Goal: Task Accomplishment & Management: Complete application form

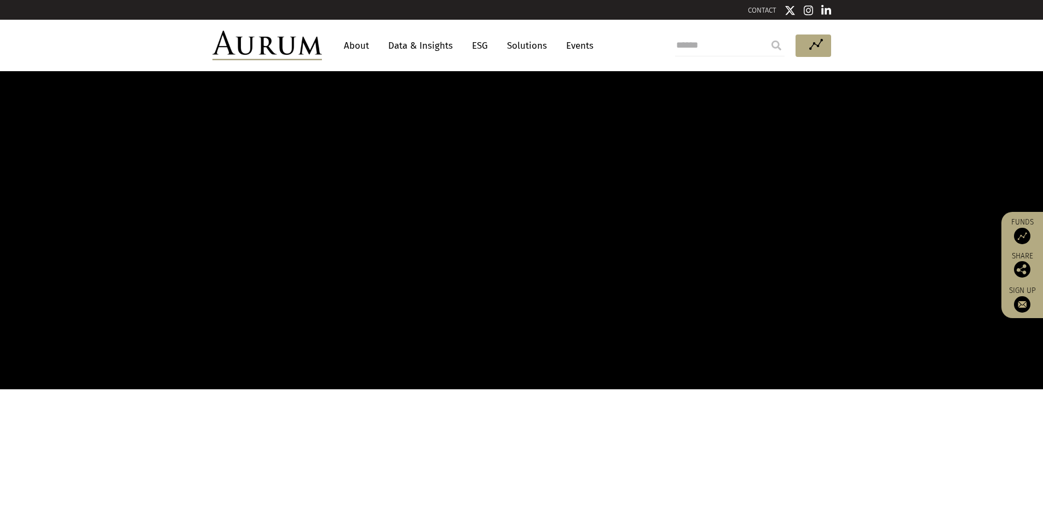
click at [409, 41] on link "Data & Insights" at bounding box center [421, 46] width 76 height 20
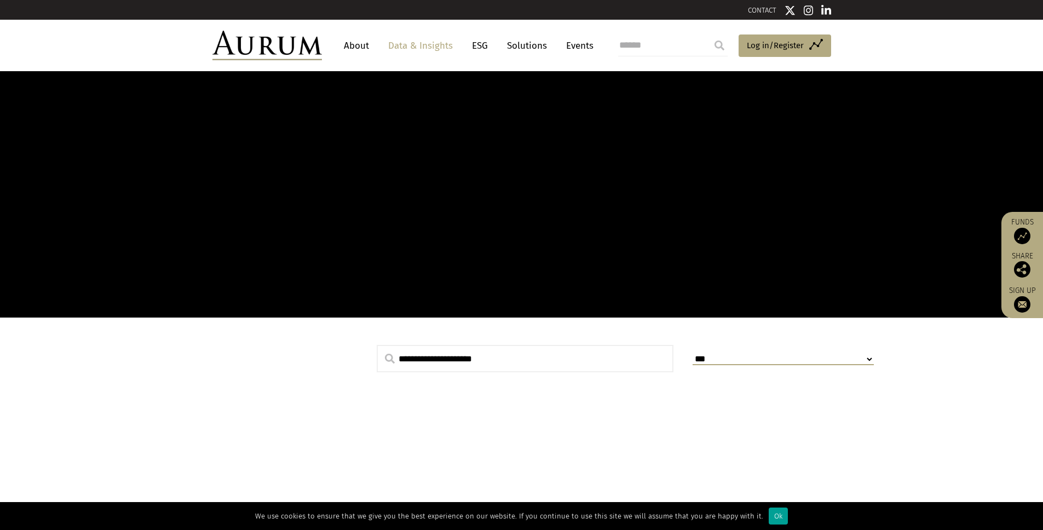
click at [771, 515] on div "Ok" at bounding box center [778, 516] width 19 height 17
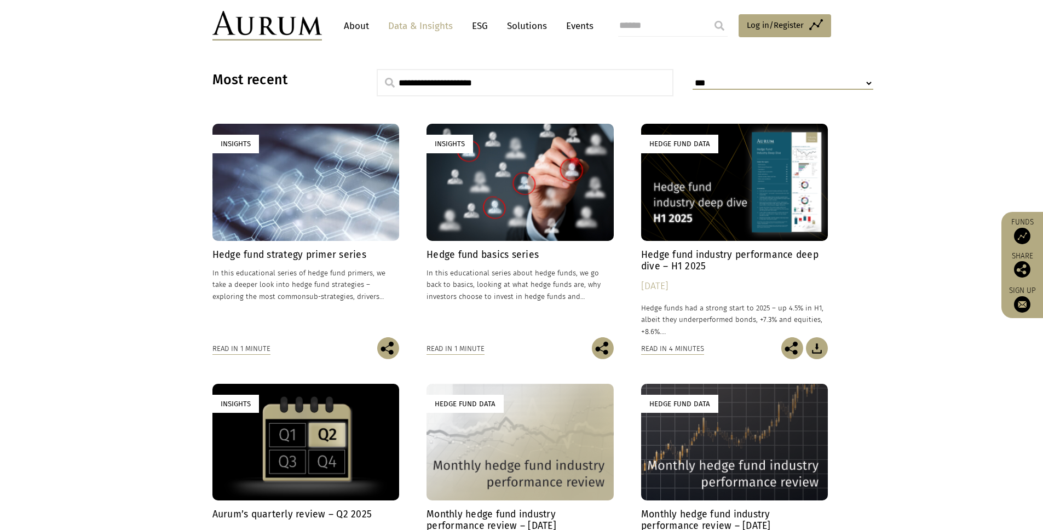
scroll to position [275, 0]
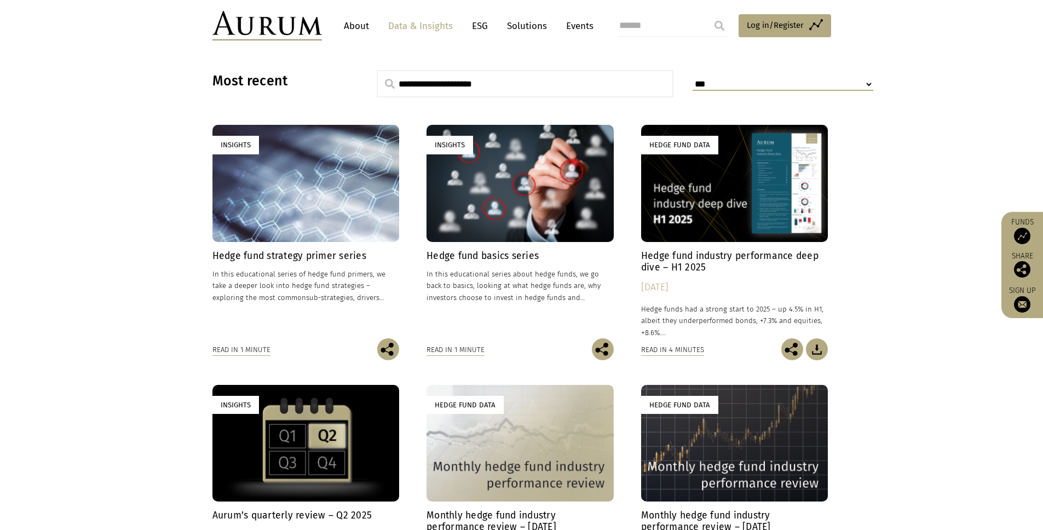
click at [684, 148] on div "Hedge Fund Data" at bounding box center [679, 145] width 77 height 18
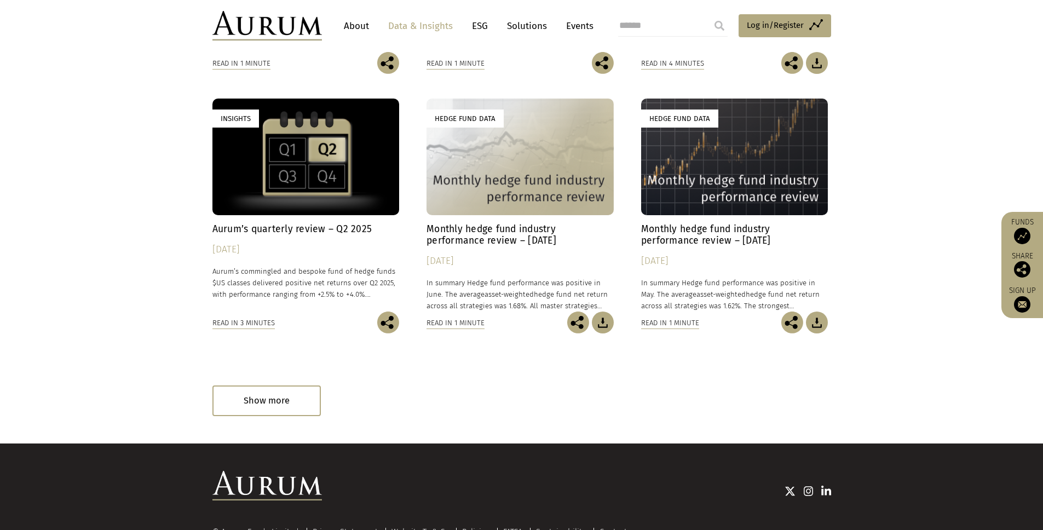
scroll to position [573, 0]
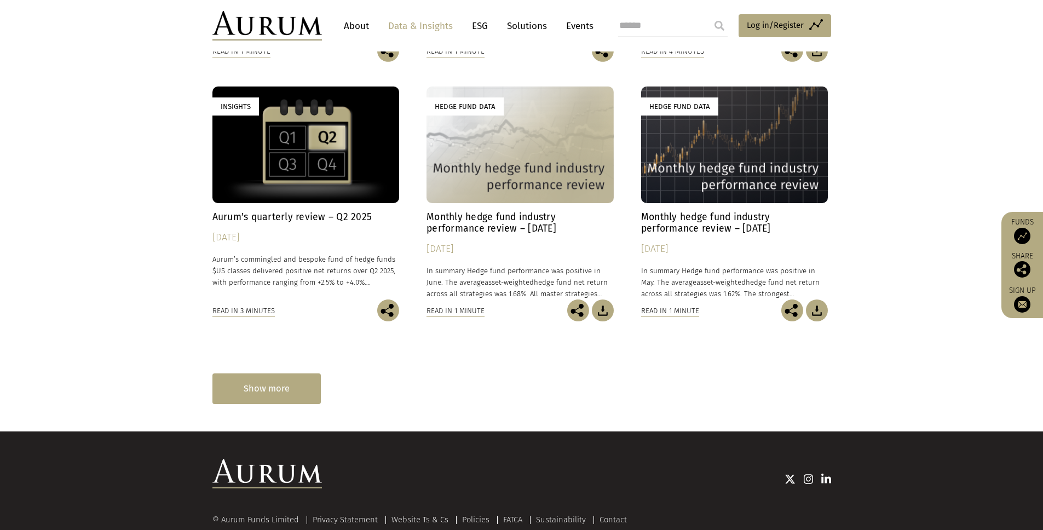
click at [285, 390] on div "Show more" at bounding box center [267, 389] width 108 height 30
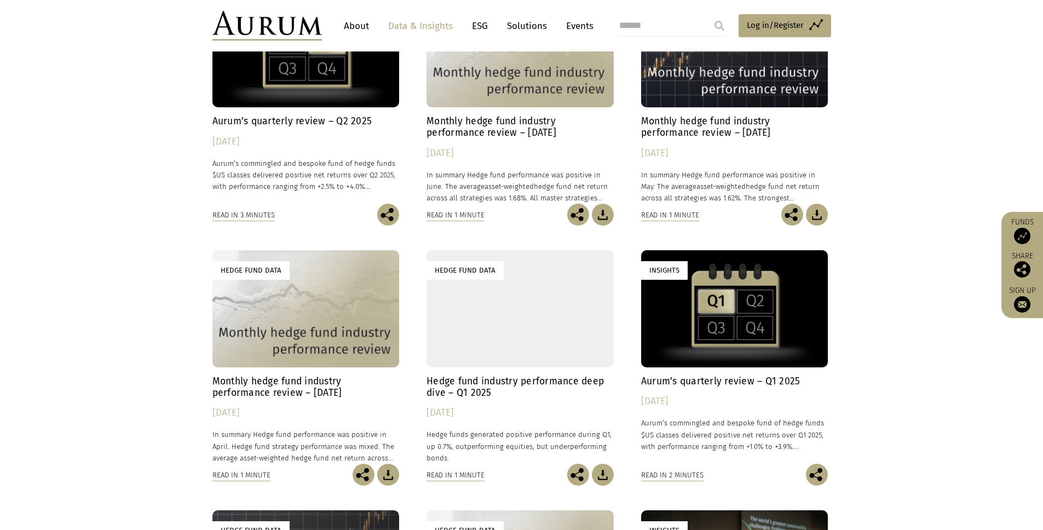
scroll to position [669, 0]
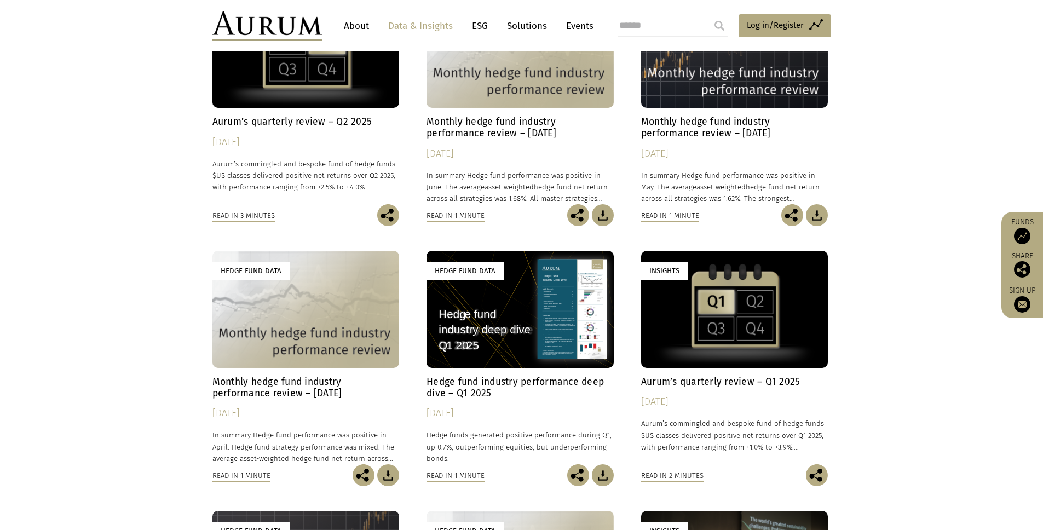
click at [280, 389] on h4 "Monthly hedge fund industry performance review – April 2025" at bounding box center [306, 387] width 187 height 23
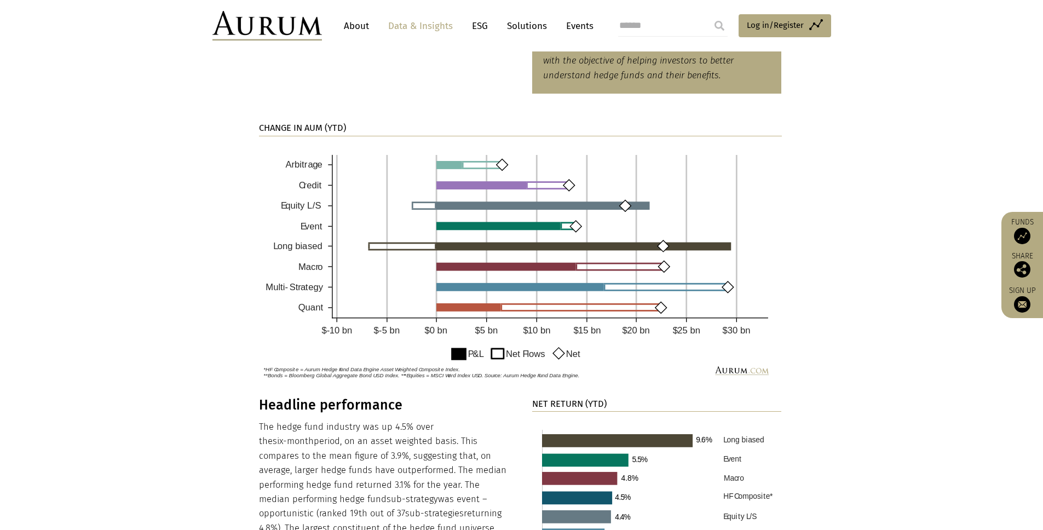
scroll to position [780, 0]
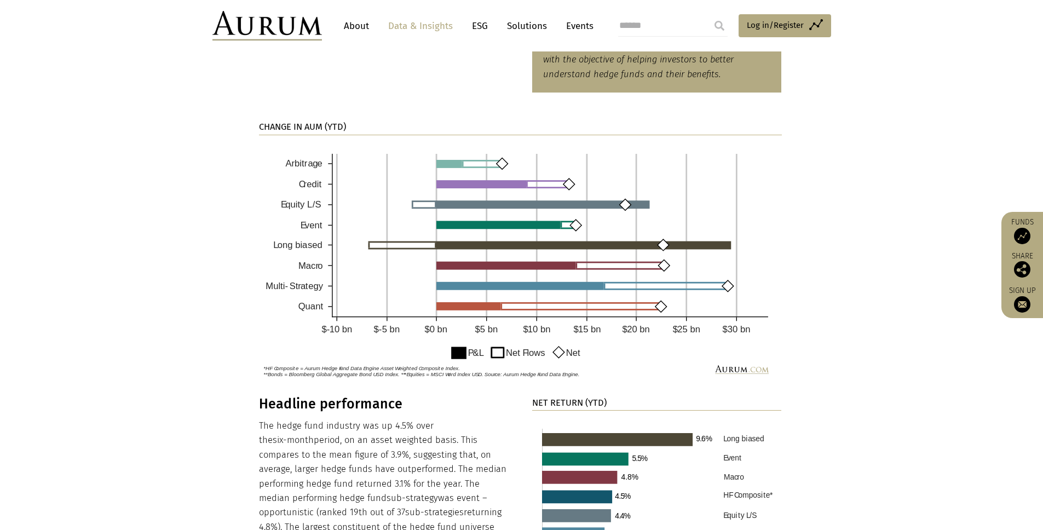
click at [492, 254] on img at bounding box center [520, 262] width 523 height 239
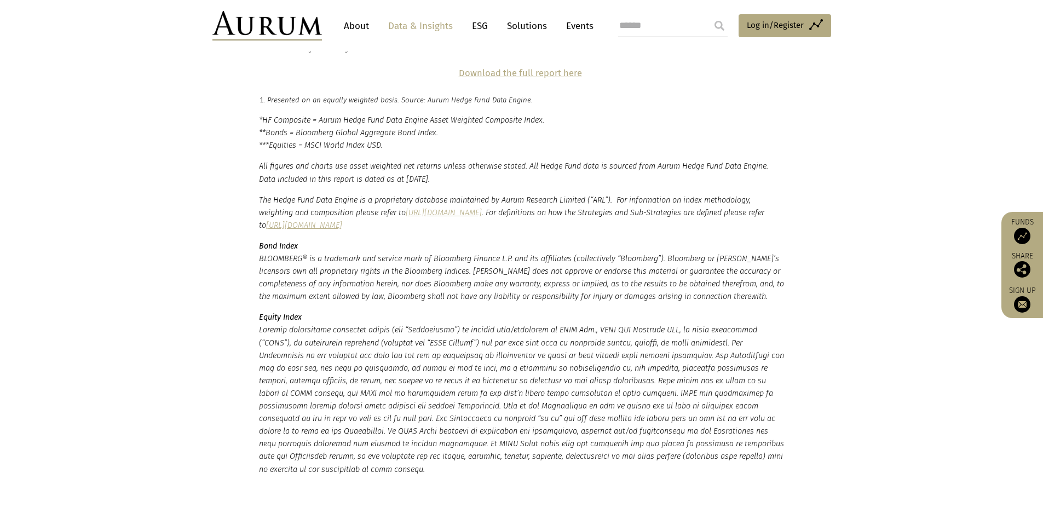
scroll to position [2558, 0]
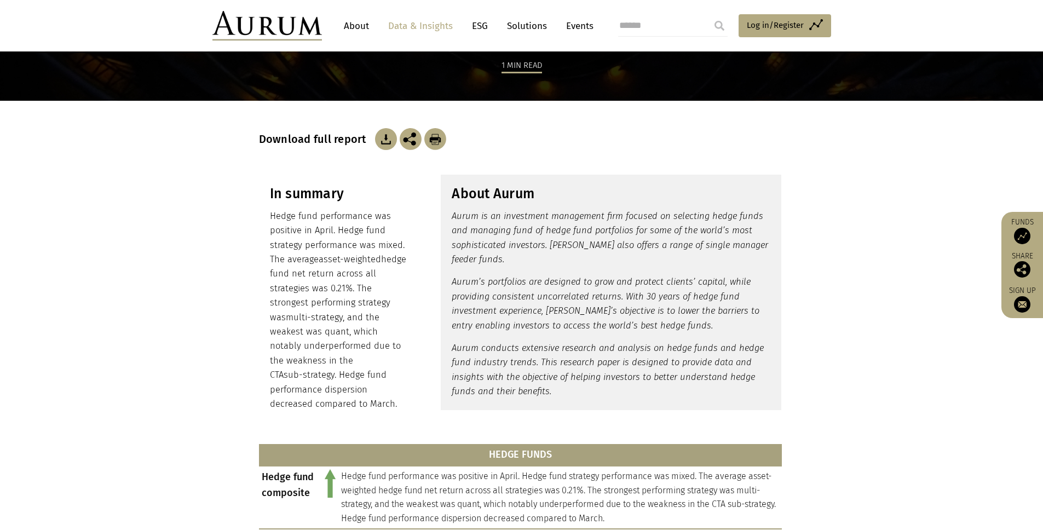
scroll to position [86, 0]
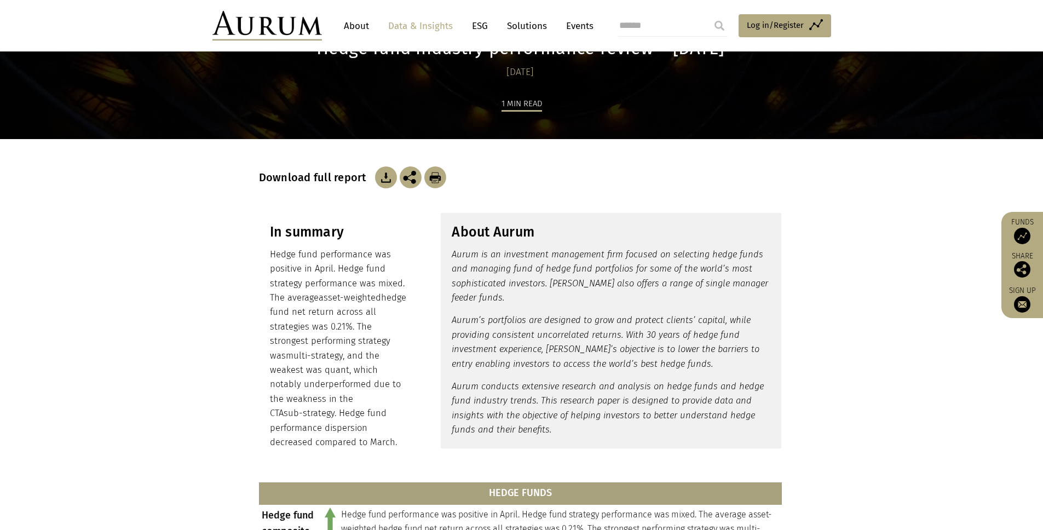
click at [371, 169] on div "Download full report" at bounding box center [522, 177] width 526 height 22
click at [380, 175] on img at bounding box center [386, 177] width 22 height 22
click at [425, 35] on link "Data & Insights" at bounding box center [421, 26] width 76 height 20
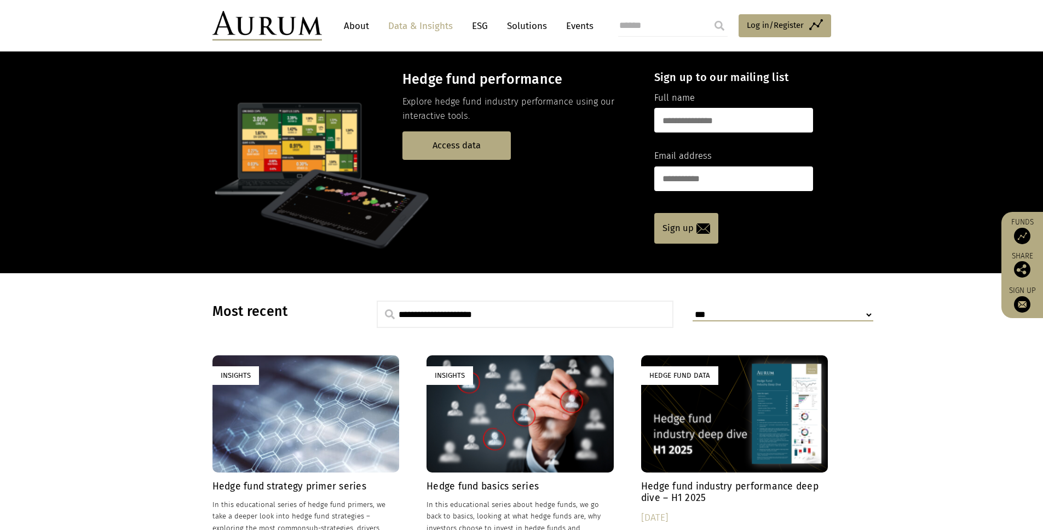
scroll to position [48, 0]
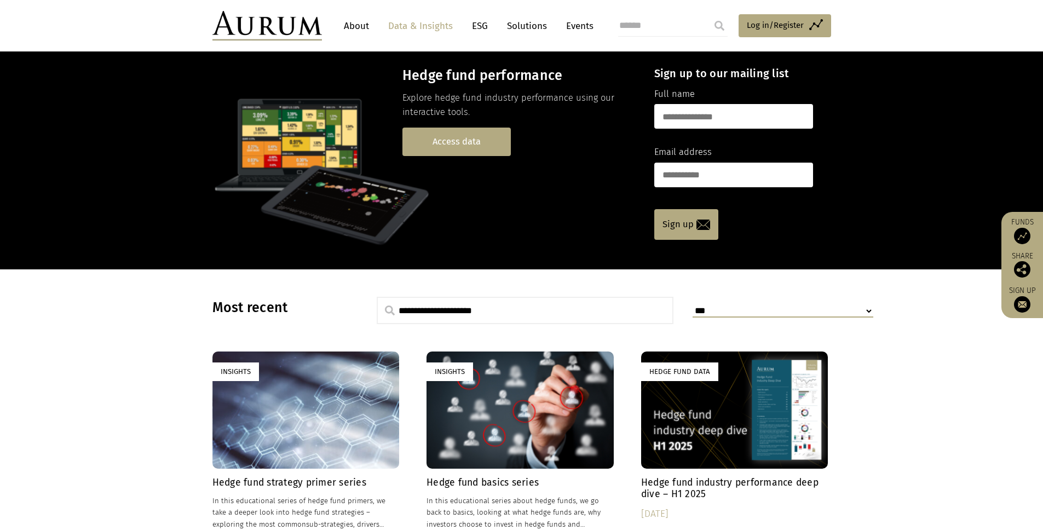
click at [488, 136] on link "Access data" at bounding box center [457, 142] width 108 height 28
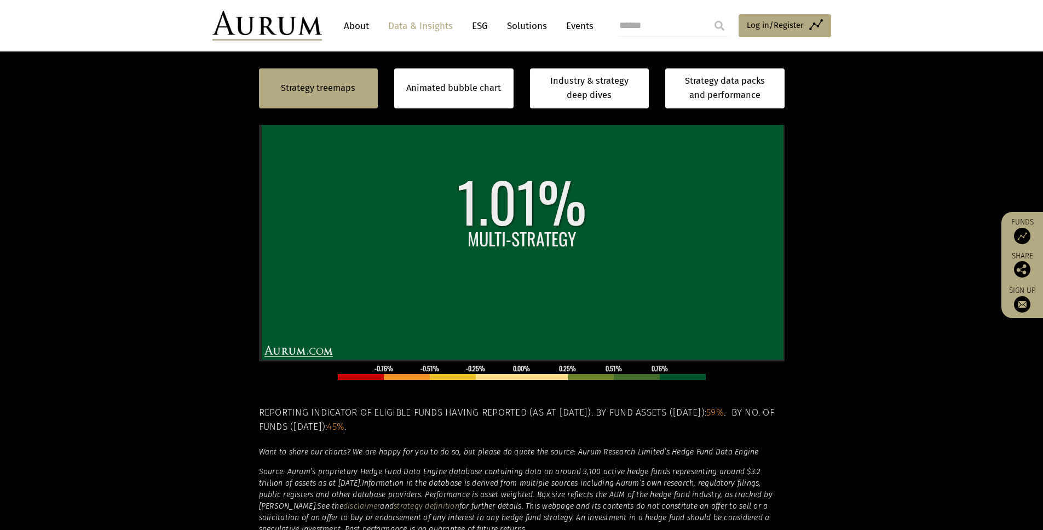
scroll to position [379, 0]
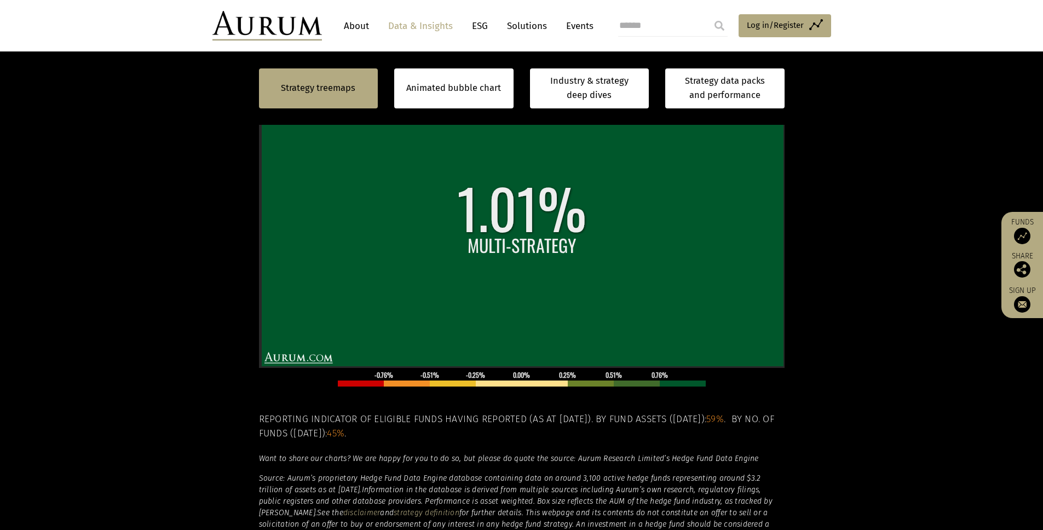
click at [194, 265] on section "Strategy treemaps Animated bubble chart Industry & strategy deep dives Strategy…" at bounding box center [521, 253] width 1043 height 685
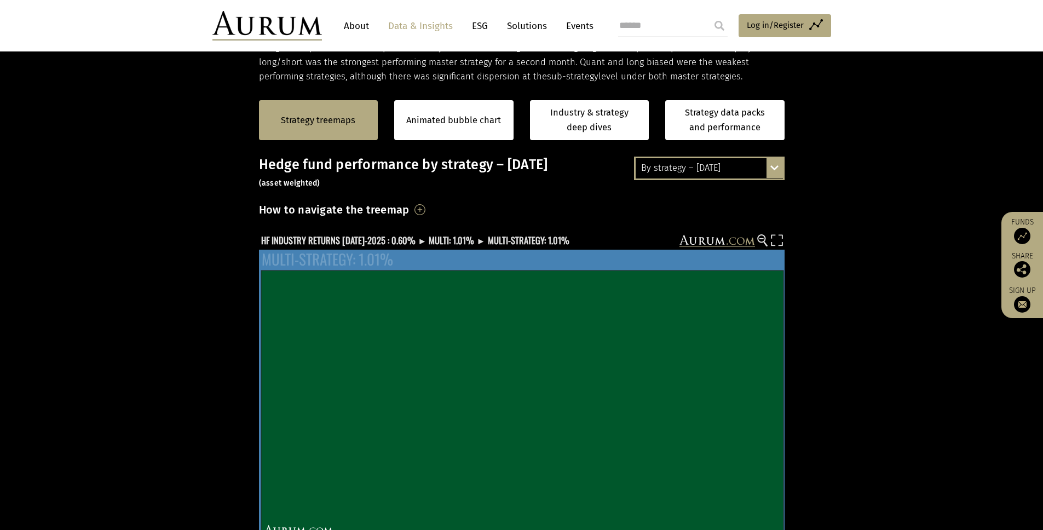
scroll to position [193, 0]
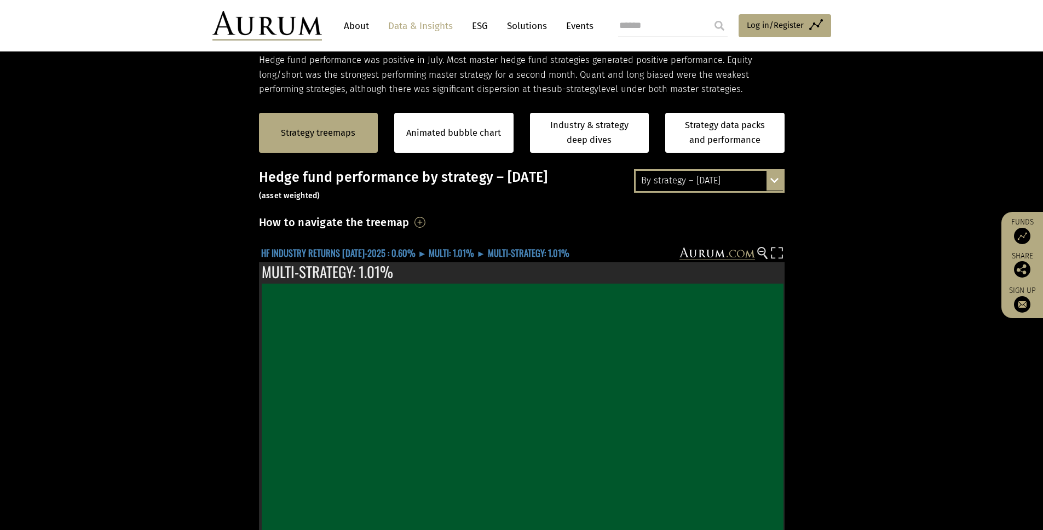
click at [333, 249] on text "HF INDUSTRY RETURNS JUL-2025 : 0.60% ► MULTI: 1.01% ► MULTI-STRATEGY: 1.01%" at bounding box center [415, 253] width 308 height 14
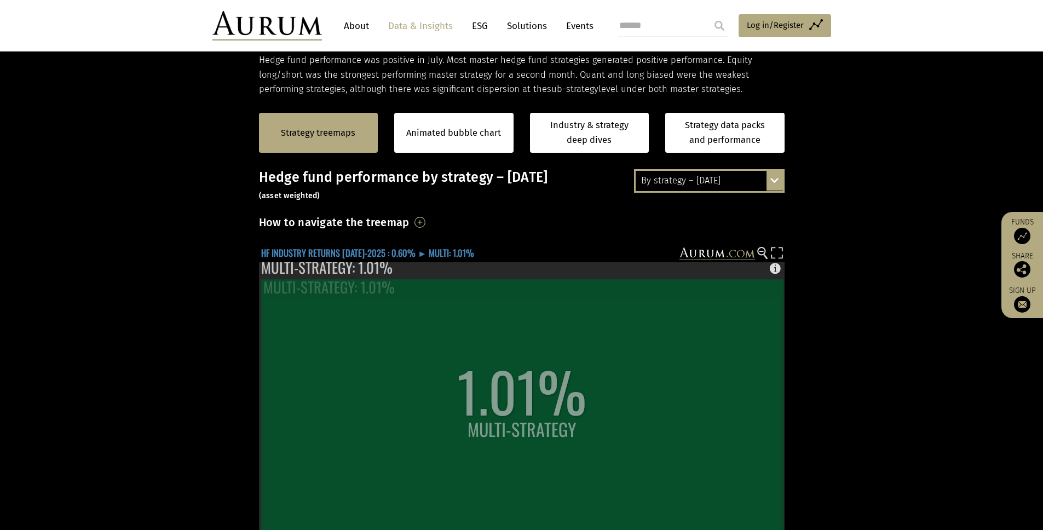
click at [333, 249] on text "HF INDUSTRY RETURNS JUL-2025 : 0.60% ► MULTI: 1.01%" at bounding box center [367, 253] width 213 height 14
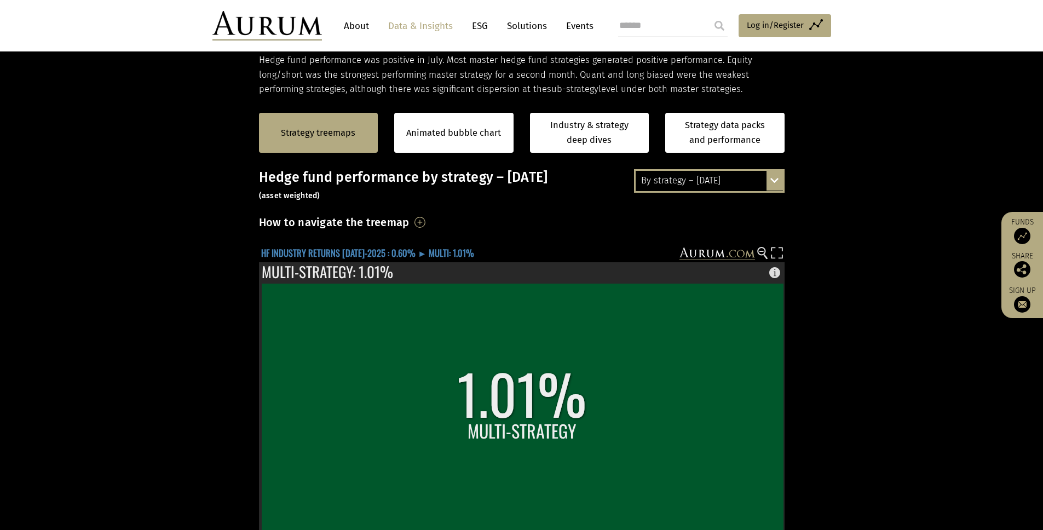
click at [295, 256] on text "HF INDUSTRY RETURNS JUL-2025 : 0.60% ► MULTI: 1.01%" at bounding box center [367, 253] width 213 height 14
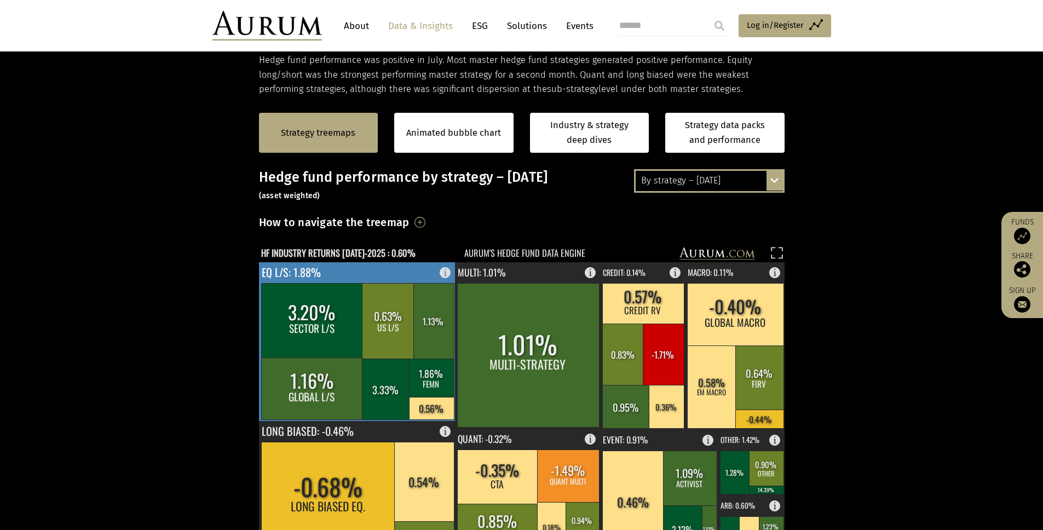
click at [449, 271] on rect at bounding box center [448, 269] width 13 height 15
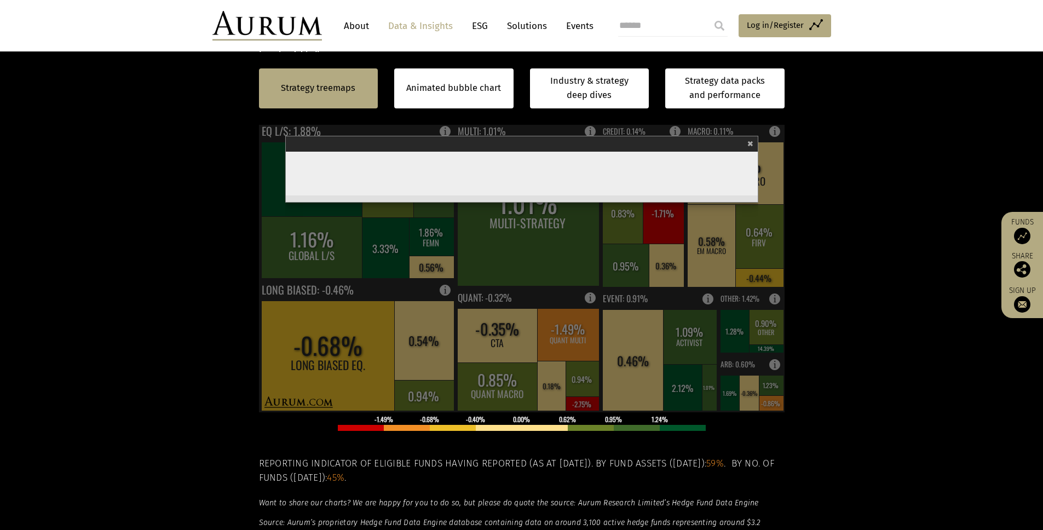
scroll to position [333, 0]
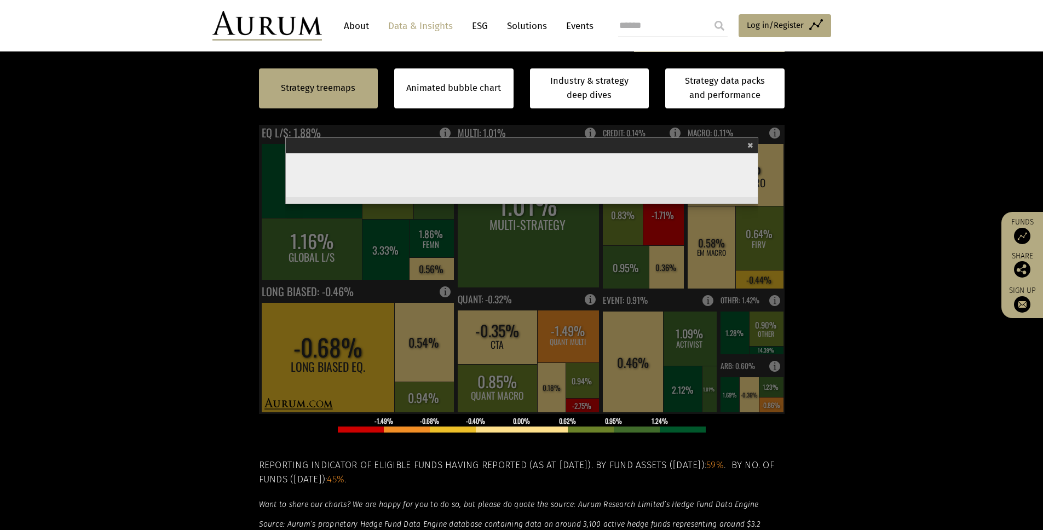
click at [748, 141] on div "× Eq L/S" at bounding box center [522, 144] width 472 height 15
click at [749, 144] on span "×" at bounding box center [751, 143] width 6 height 13
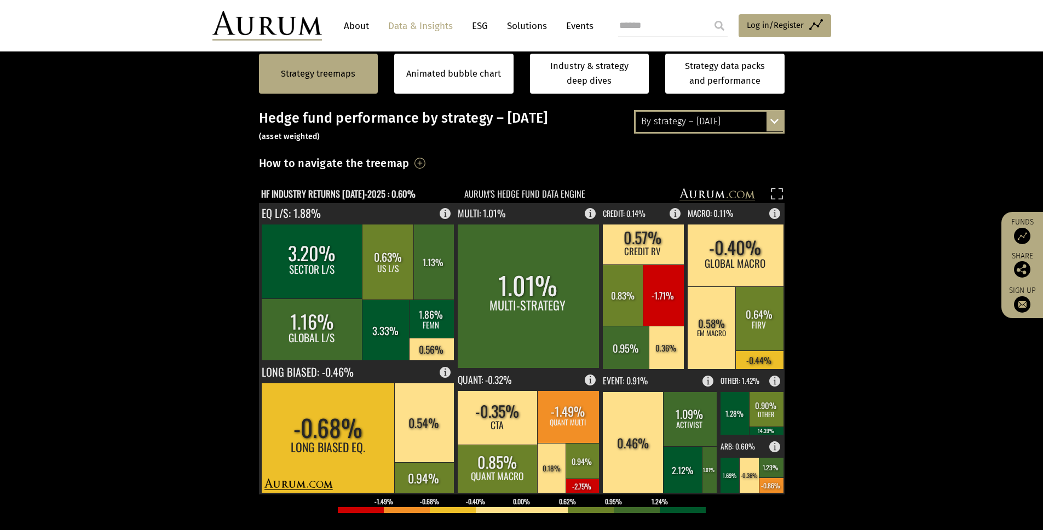
scroll to position [226, 0]
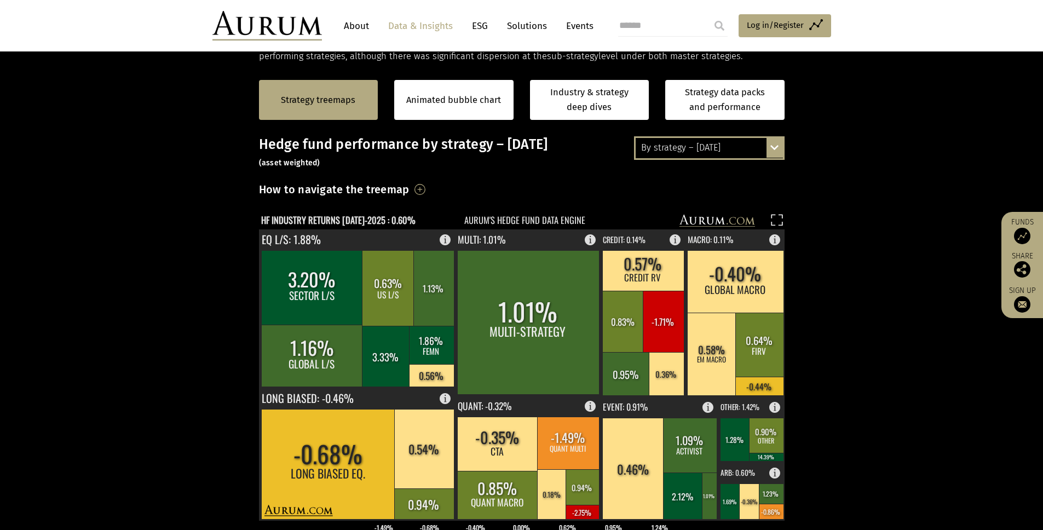
click at [648, 155] on div "By strategy – July 2025" at bounding box center [709, 148] width 147 height 20
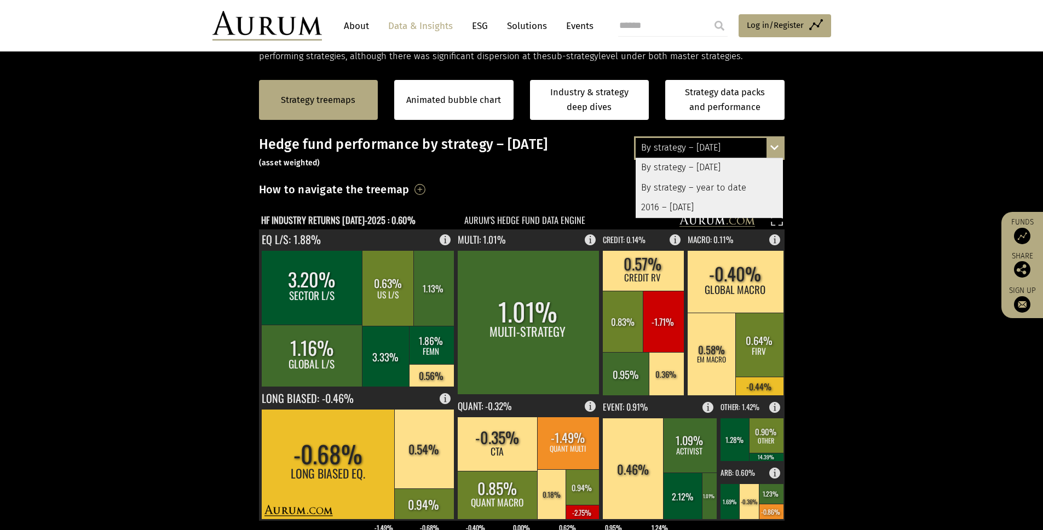
click at [663, 184] on div "By strategy – year to date" at bounding box center [709, 188] width 147 height 20
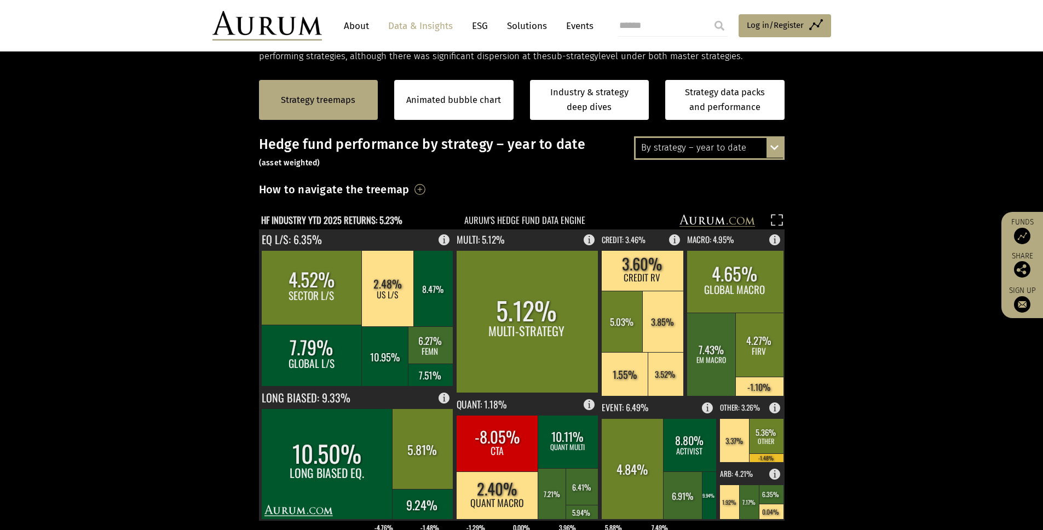
click at [524, 221] on rect at bounding box center [514, 221] width 510 height 15
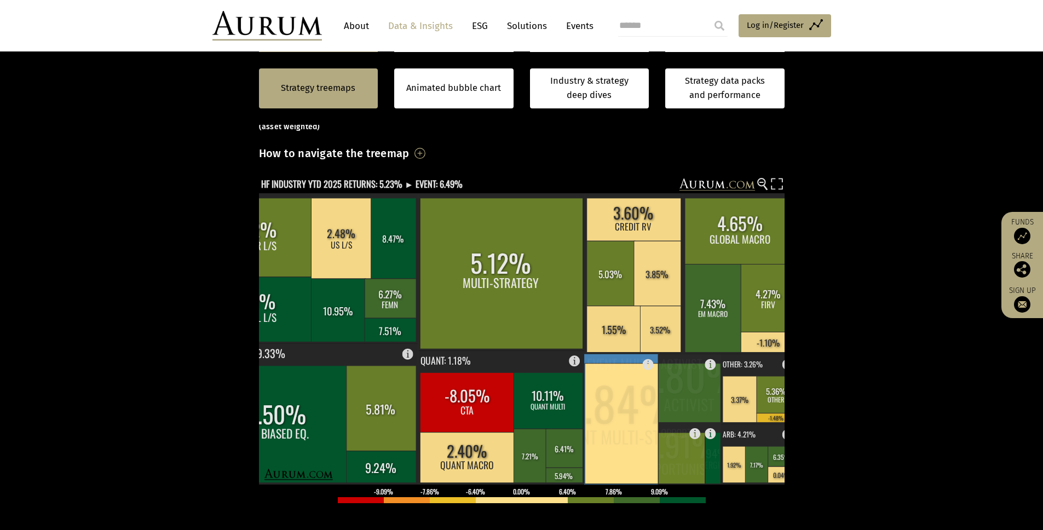
scroll to position [245, 0]
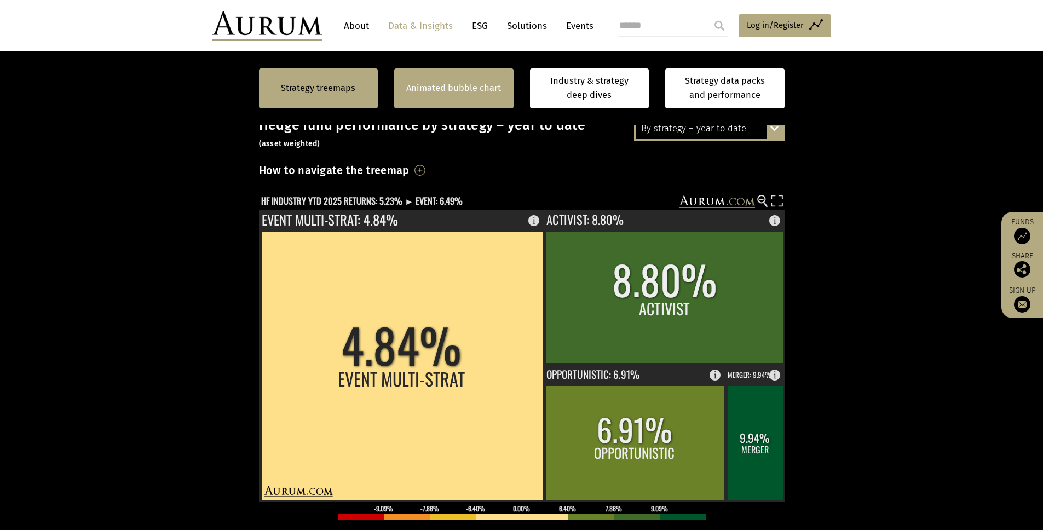
click at [485, 94] on link "Animated bubble chart" at bounding box center [453, 88] width 95 height 14
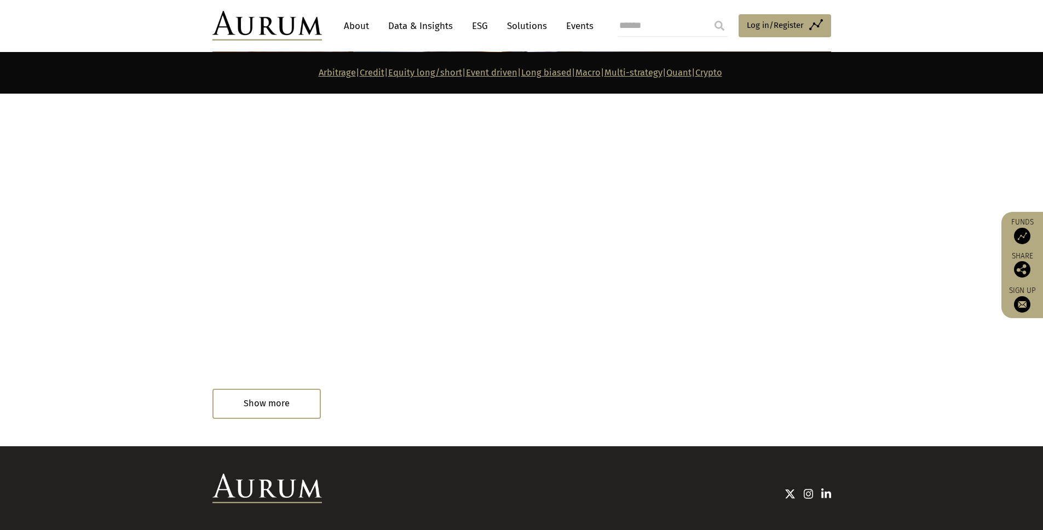
scroll to position [6091, 0]
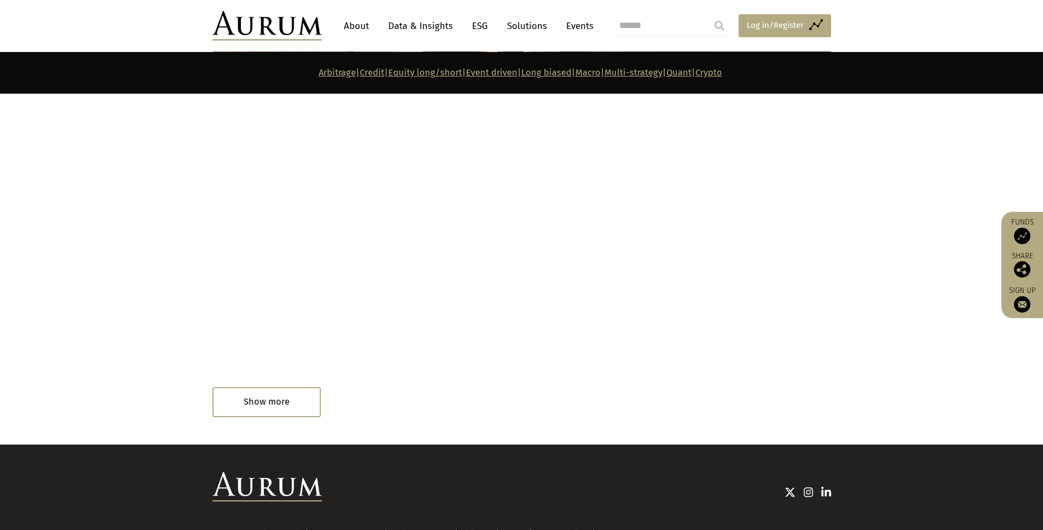
click at [796, 25] on span "Log in/Register" at bounding box center [775, 25] width 57 height 13
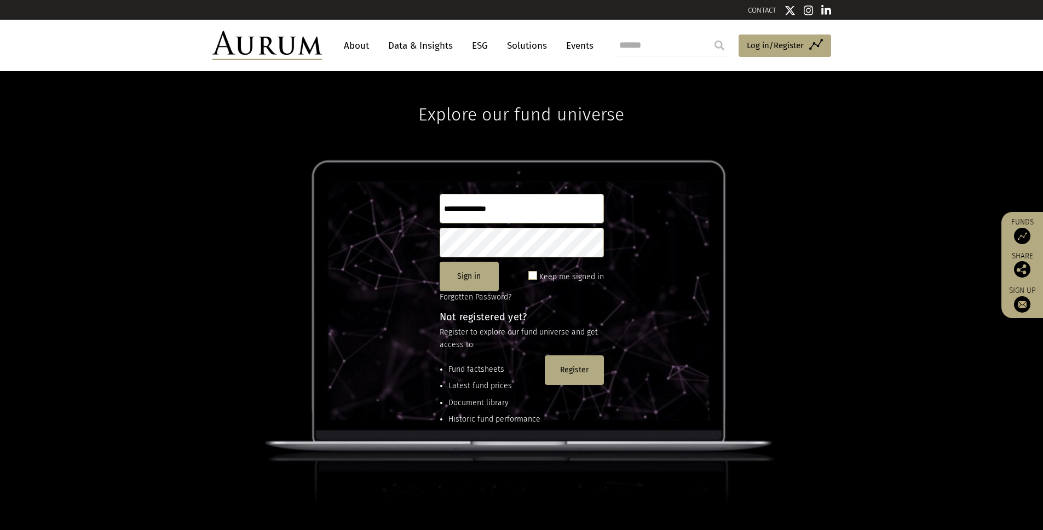
click at [489, 201] on input "text" at bounding box center [522, 209] width 164 height 30
click at [351, 286] on div "Explore our fund universe Sign in Keep me signed in Forgotten Password? Not reg…" at bounding box center [521, 300] width 1043 height 459
click at [546, 355] on button "Register" at bounding box center [574, 370] width 59 height 30
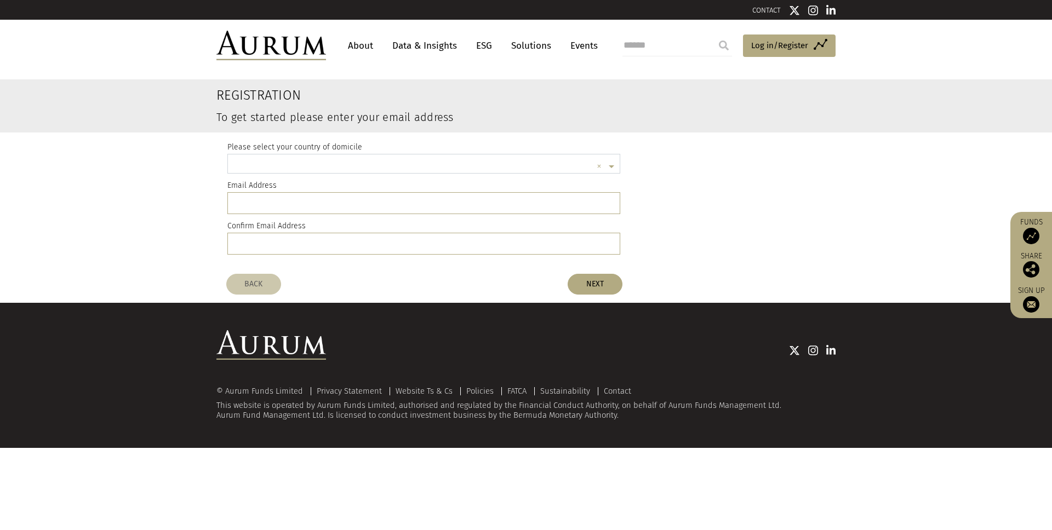
scroll to position [3, 0]
click at [309, 158] on input "text" at bounding box center [412, 165] width 359 height 22
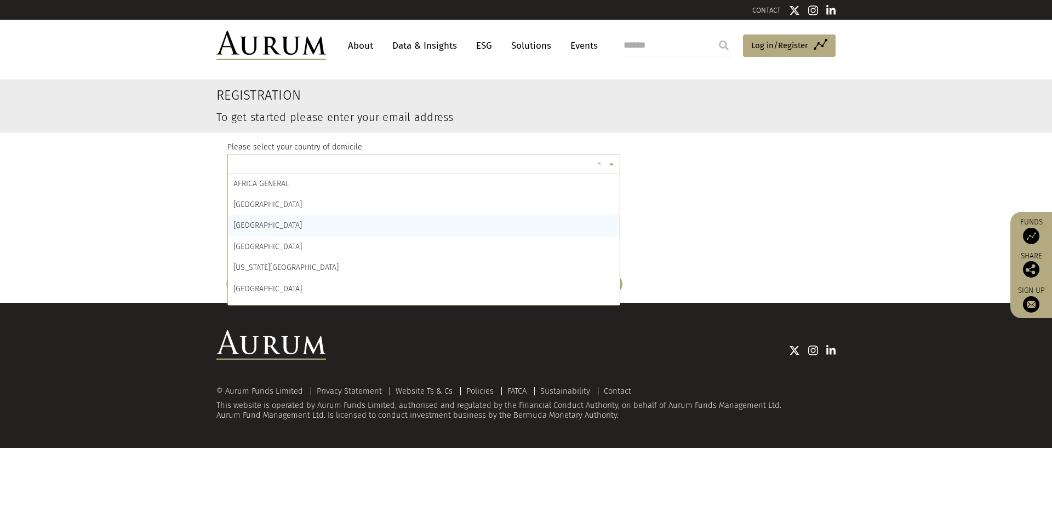
click at [99, 188] on register-email-address "Registration To get started please enter your email address Please select your …" at bounding box center [526, 173] width 1052 height 188
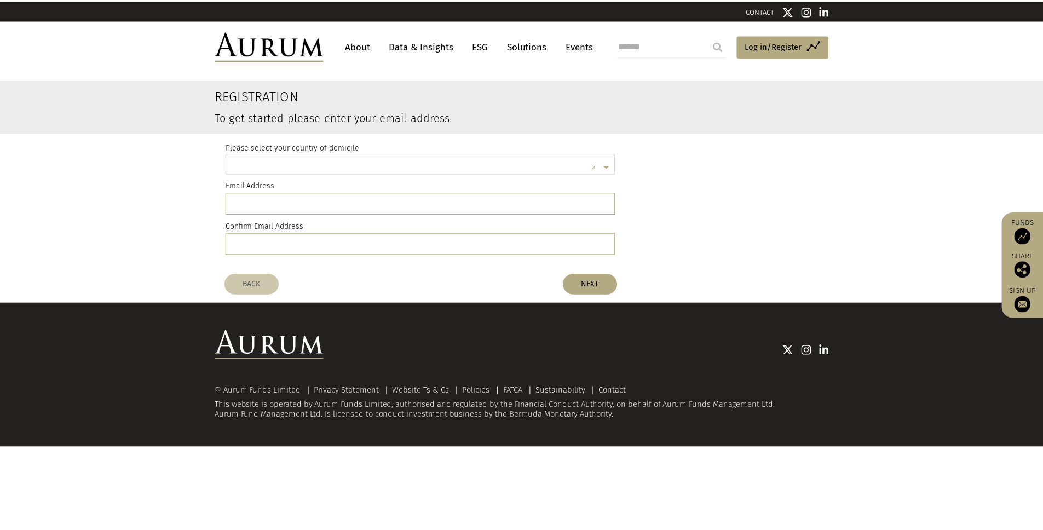
scroll to position [3, 0]
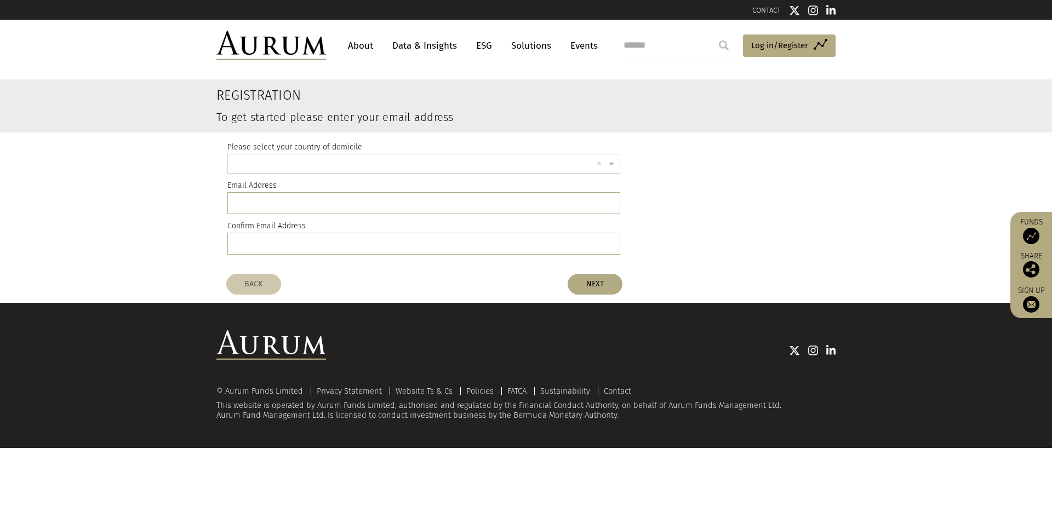
click at [261, 165] on input "text" at bounding box center [412, 165] width 359 height 22
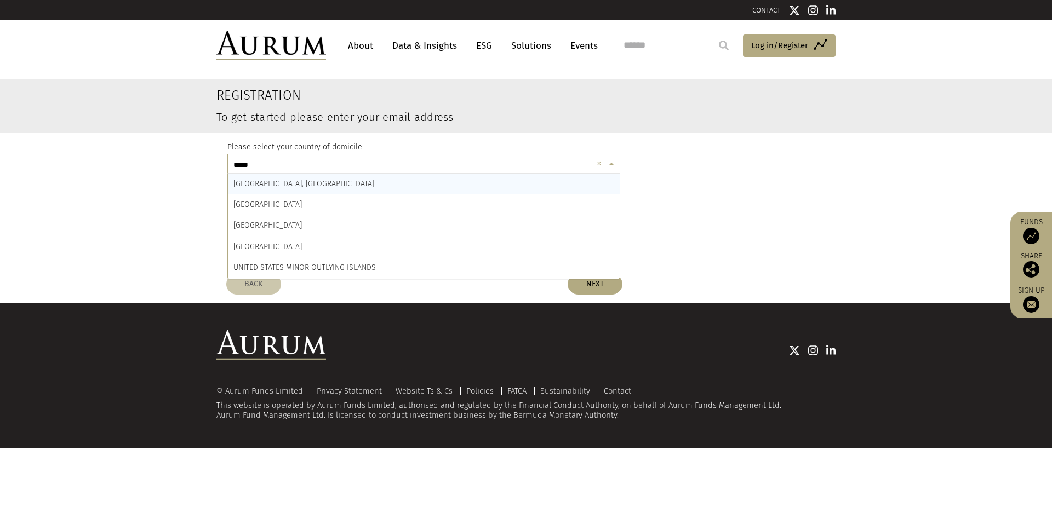
type input "******"
click at [254, 221] on span "UNITED KINGDOM" at bounding box center [267, 225] width 68 height 9
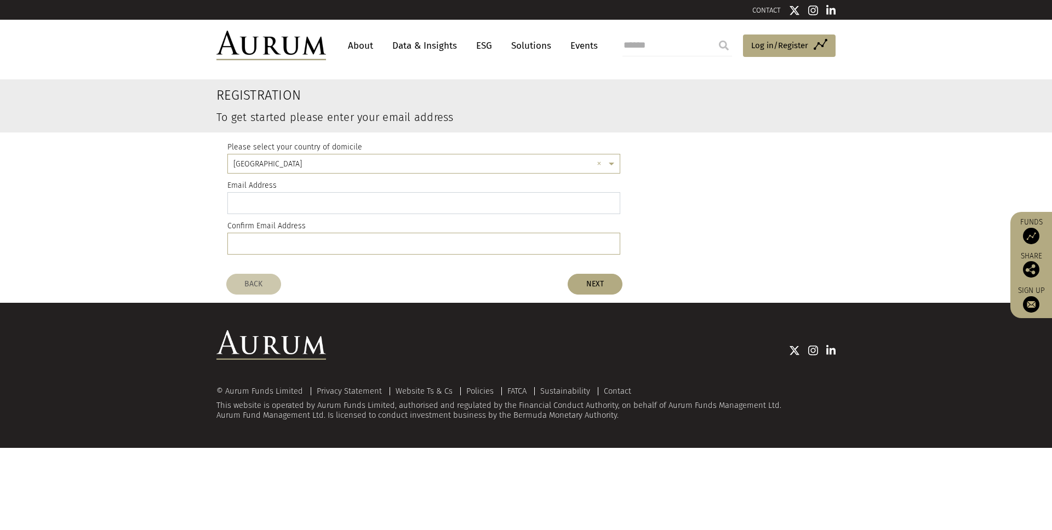
click at [272, 204] on input "email" at bounding box center [423, 203] width 393 height 22
type input "**********"
click at [265, 246] on input "email" at bounding box center [423, 244] width 393 height 22
paste input "**********"
type input "**********"
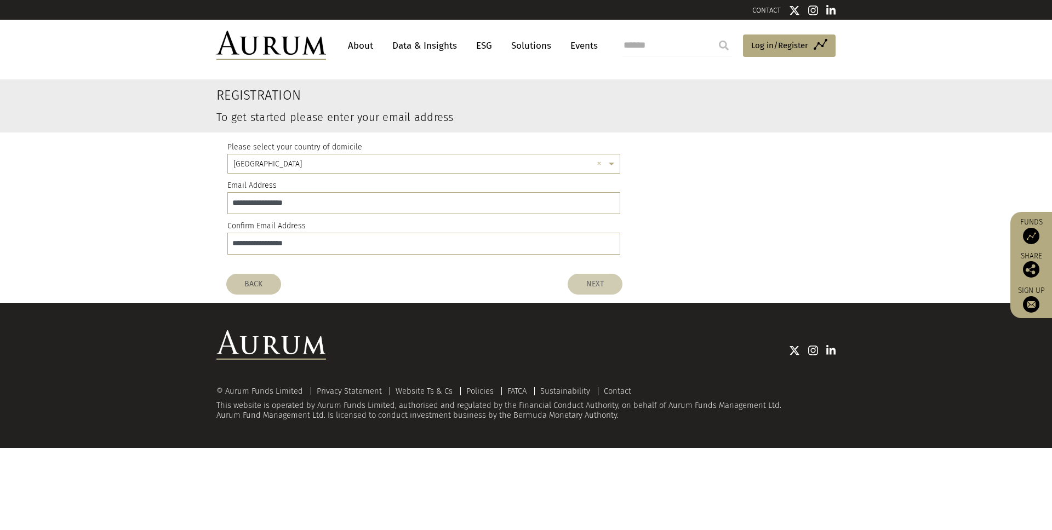
click at [591, 289] on button "NEXT" at bounding box center [594, 284] width 55 height 21
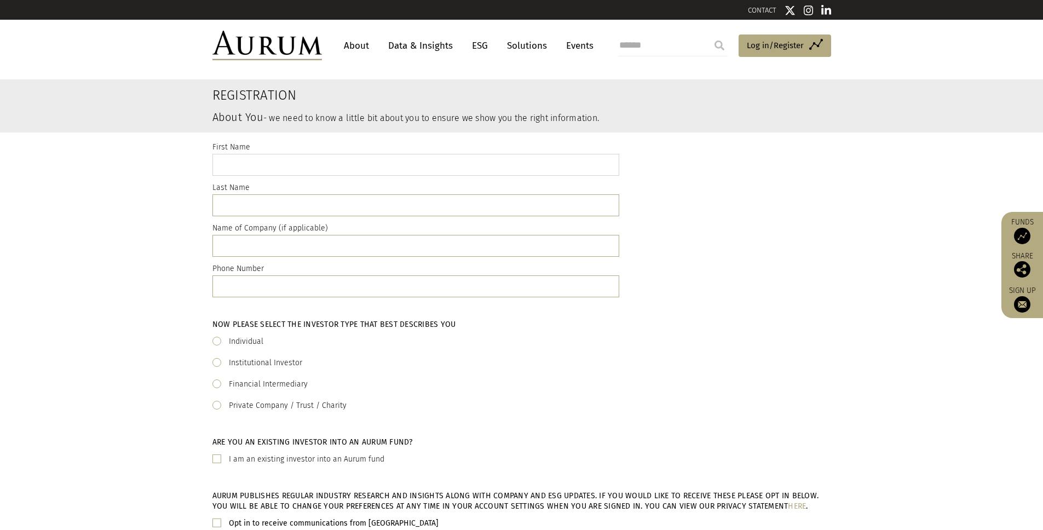
click at [294, 161] on input "text" at bounding box center [416, 165] width 407 height 22
type input "*****"
type input "******"
type input "**********"
click at [259, 246] on input "text" at bounding box center [416, 246] width 407 height 22
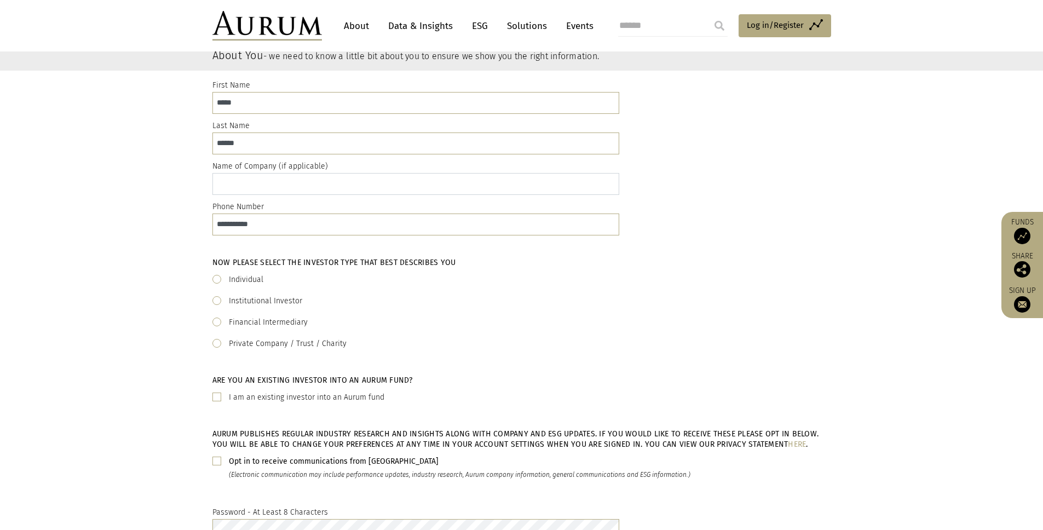
scroll to position [80, 0]
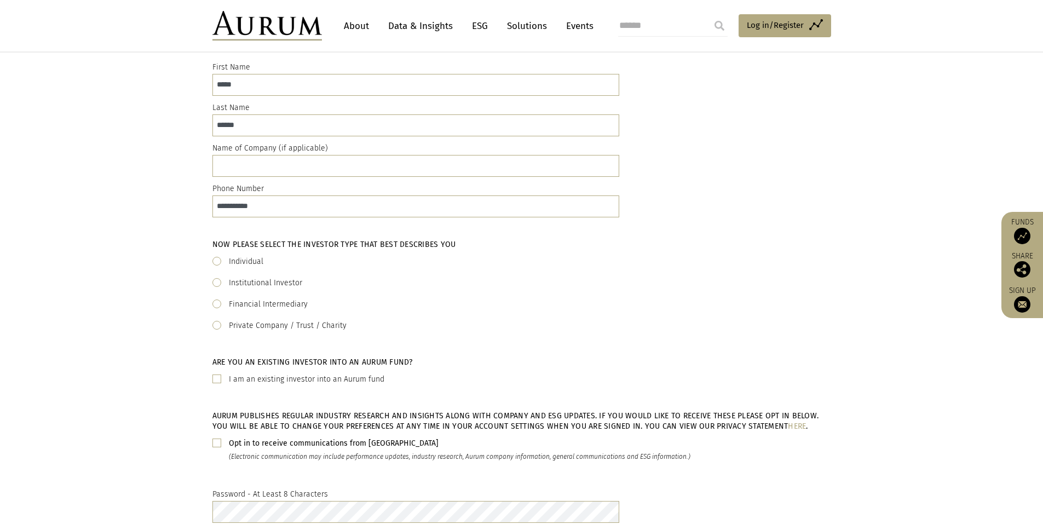
click at [214, 261] on span at bounding box center [217, 261] width 9 height 9
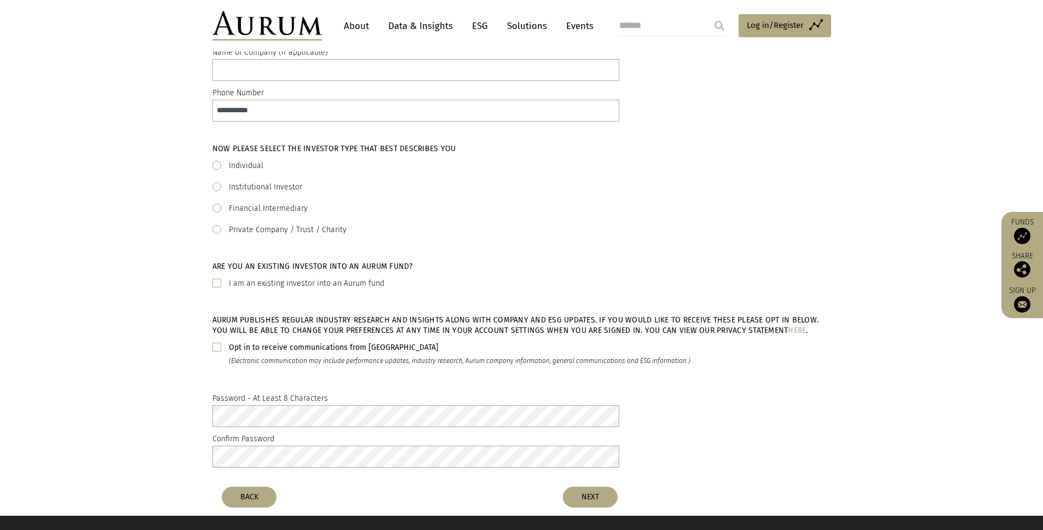
scroll to position [211, 0]
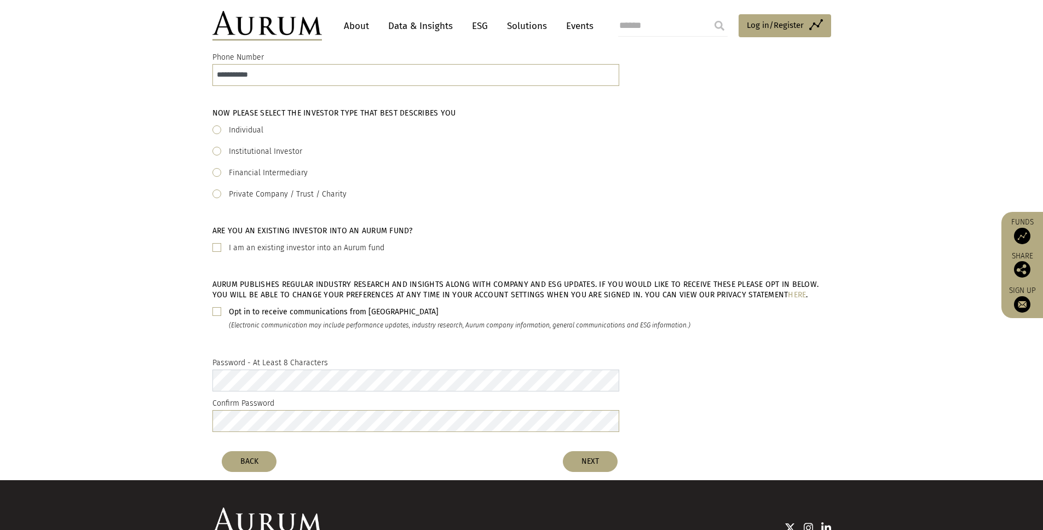
click at [180, 378] on div "Password - At Least 8 Characters Confirm Password" at bounding box center [521, 396] width 1043 height 97
click at [215, 306] on div "Opt in to receive communications from Aurum (Electronic communication may inclu…" at bounding box center [522, 319] width 619 height 26
click at [216, 311] on span at bounding box center [217, 311] width 9 height 9
click at [588, 466] on button "NEXT" at bounding box center [590, 461] width 55 height 21
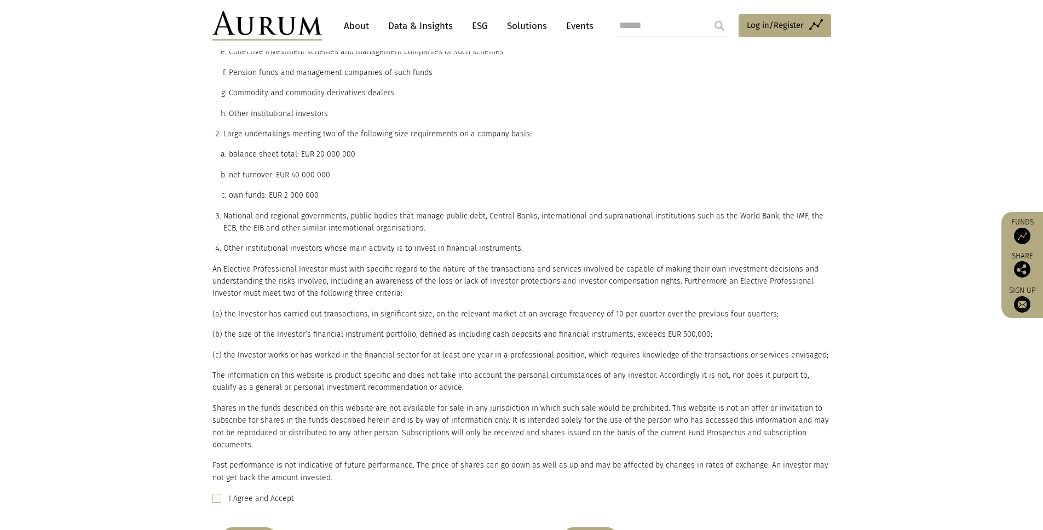
scroll to position [502, 0]
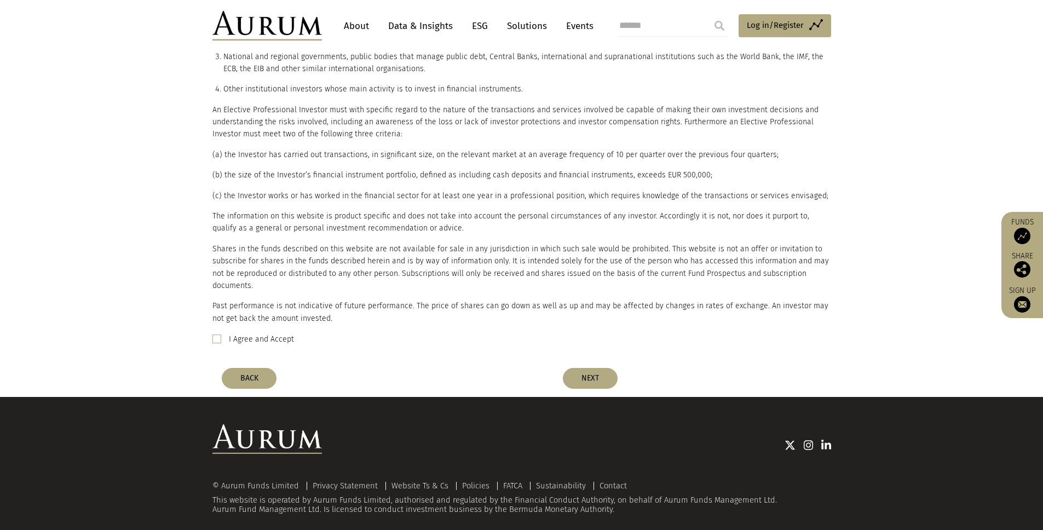
click at [217, 319] on div "Please read the important legal information below and if you are able to confir…" at bounding box center [522, 10] width 619 height 705
click at [218, 335] on span at bounding box center [217, 339] width 9 height 9
click at [585, 368] on button "NEXT" at bounding box center [590, 378] width 55 height 21
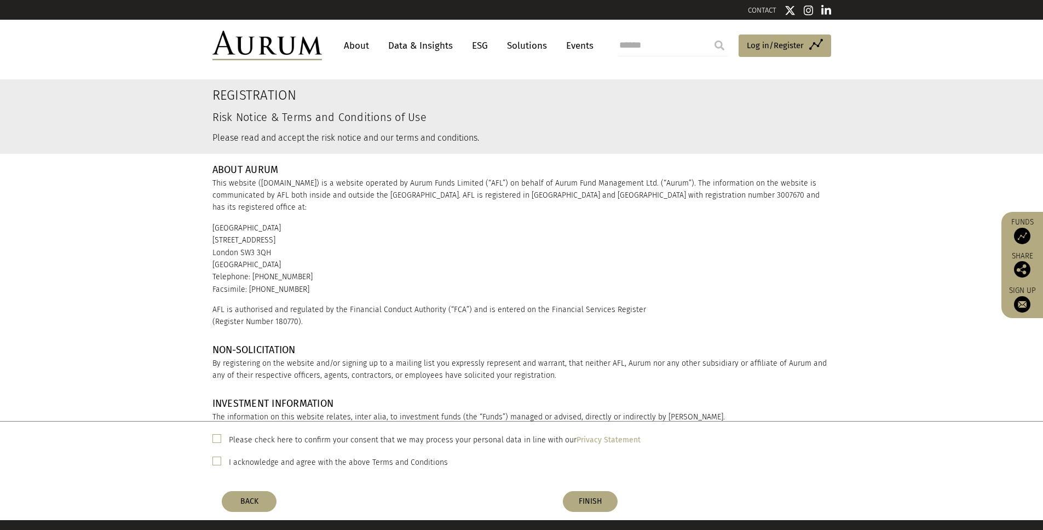
click at [226, 441] on div "Please check here to confirm your consent that we may process your personal dat…" at bounding box center [522, 440] width 619 height 14
click at [215, 439] on span at bounding box center [217, 438] width 9 height 9
click at [215, 461] on span at bounding box center [217, 461] width 9 height 9
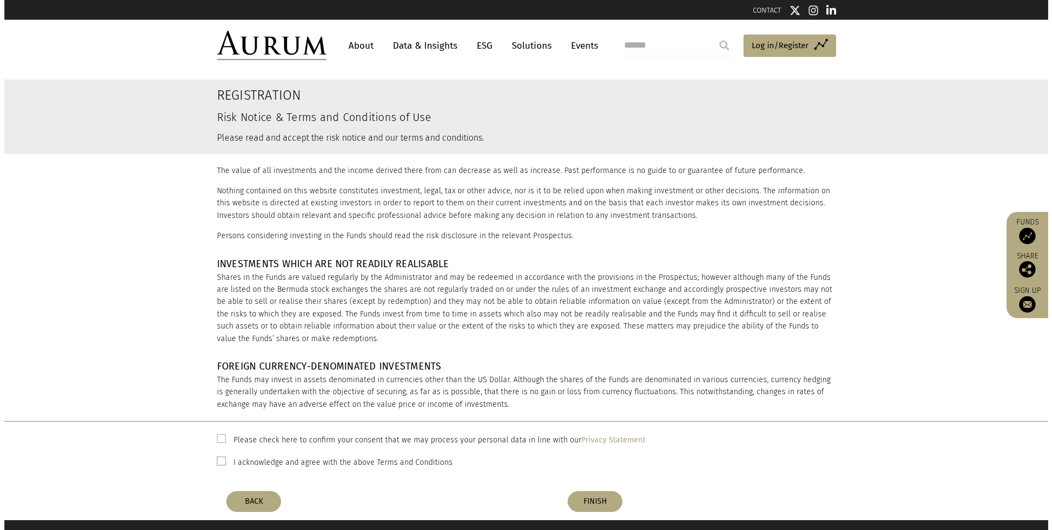
scroll to position [671, 0]
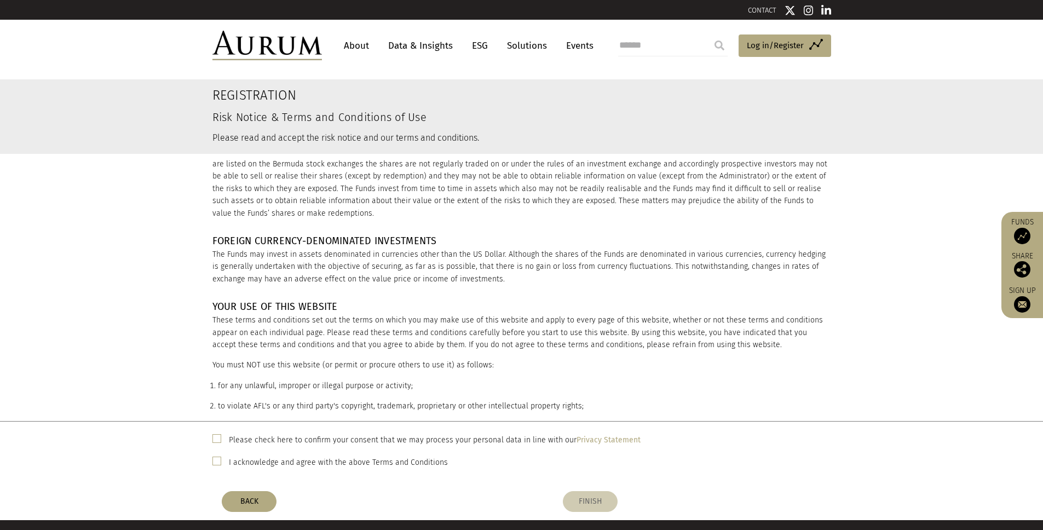
click at [593, 502] on button "FINISH" at bounding box center [590, 501] width 55 height 21
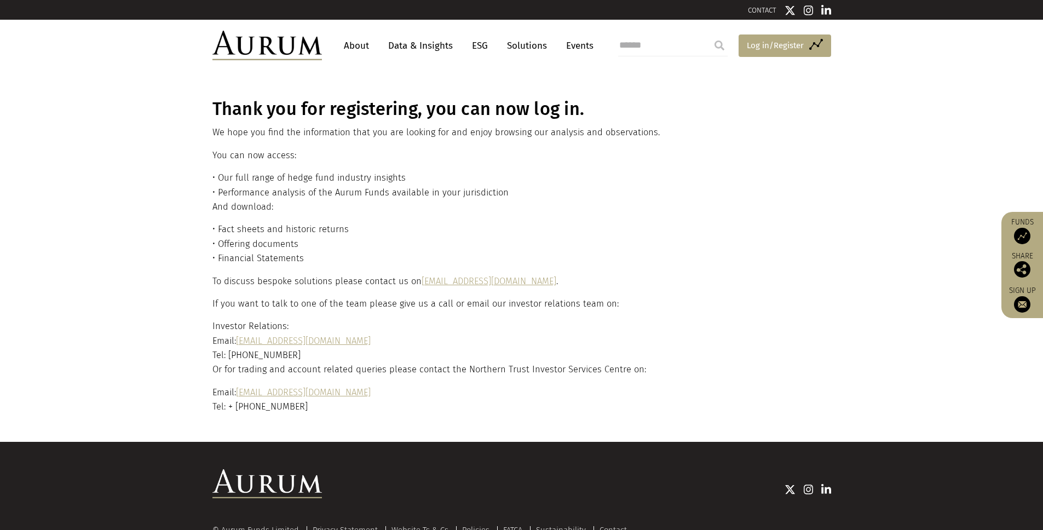
click at [760, 50] on span "Log in/Register" at bounding box center [775, 45] width 57 height 13
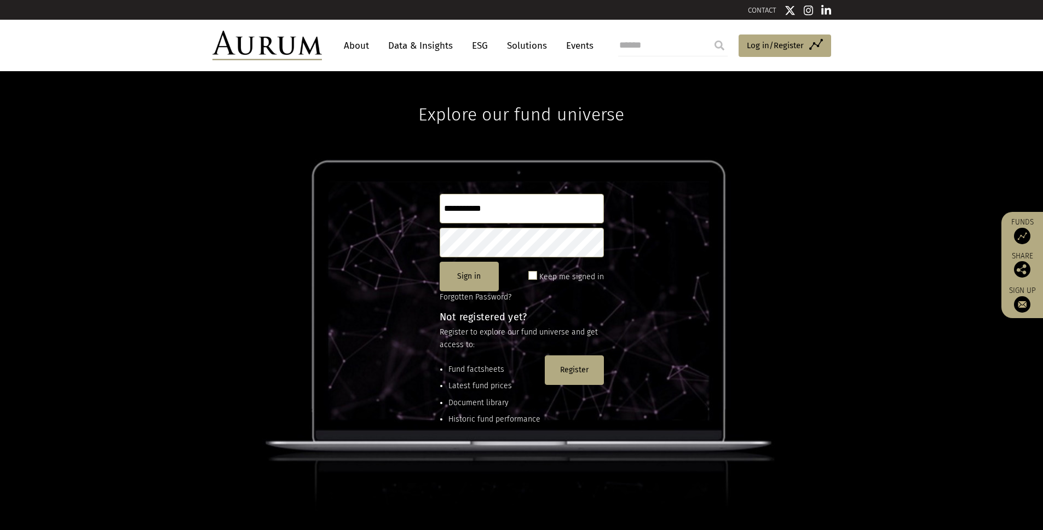
click at [483, 211] on input "**********" at bounding box center [522, 209] width 164 height 30
drag, startPoint x: 507, startPoint y: 209, endPoint x: 433, endPoint y: 209, distance: 73.9
click at [460, 209] on input "**********" at bounding box center [522, 209] width 164 height 30
type input "**********"
click at [474, 277] on button "Sign in" at bounding box center [469, 277] width 59 height 30
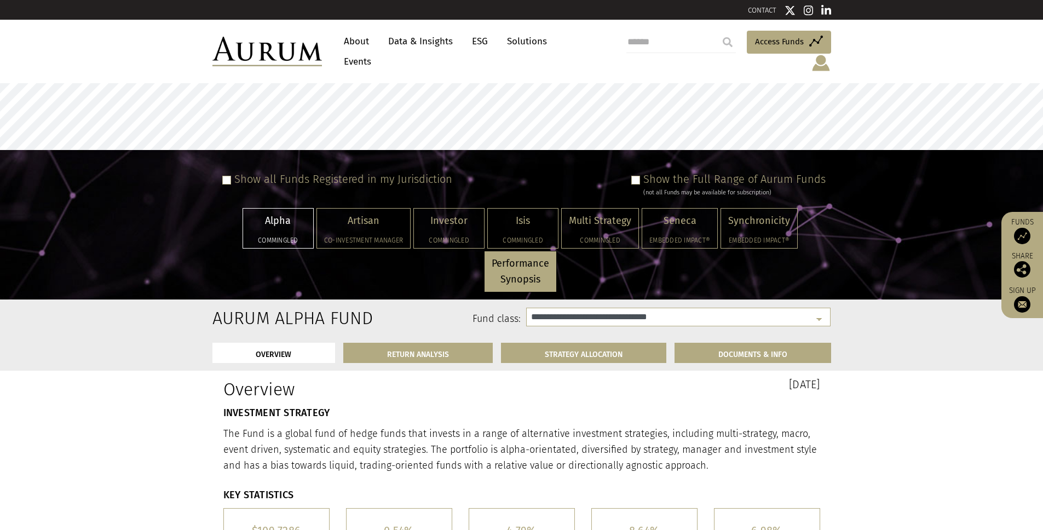
select select "**********"
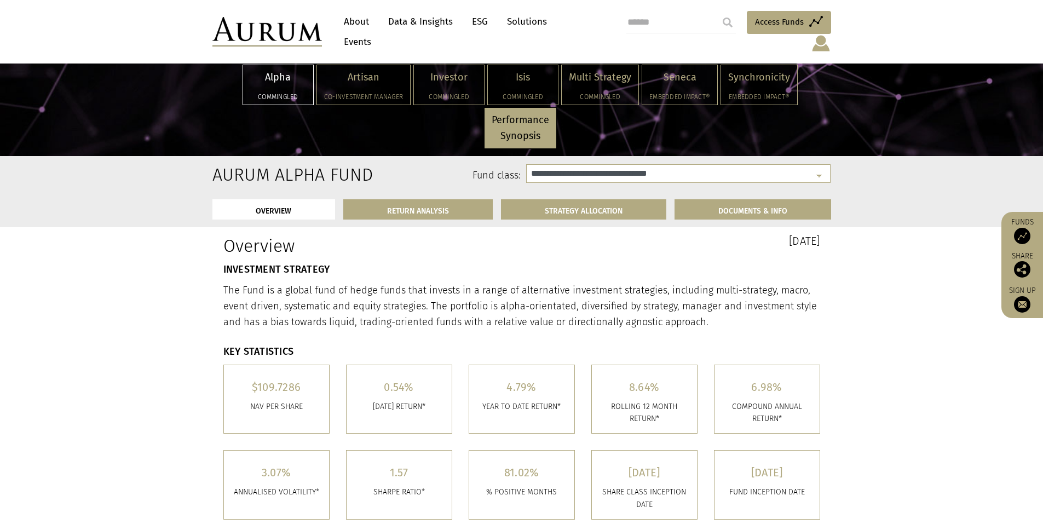
scroll to position [141, 0]
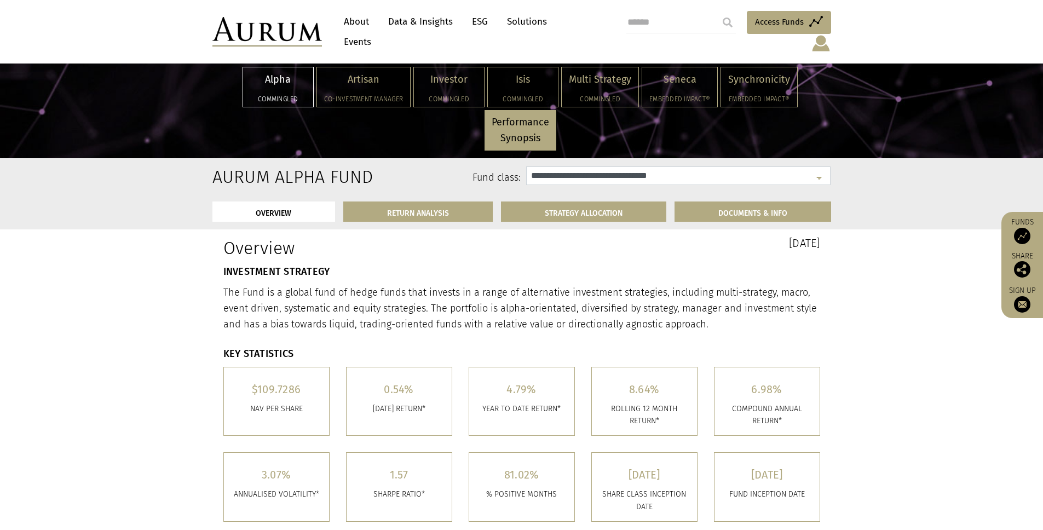
click at [599, 166] on select "**********" at bounding box center [678, 175] width 305 height 19
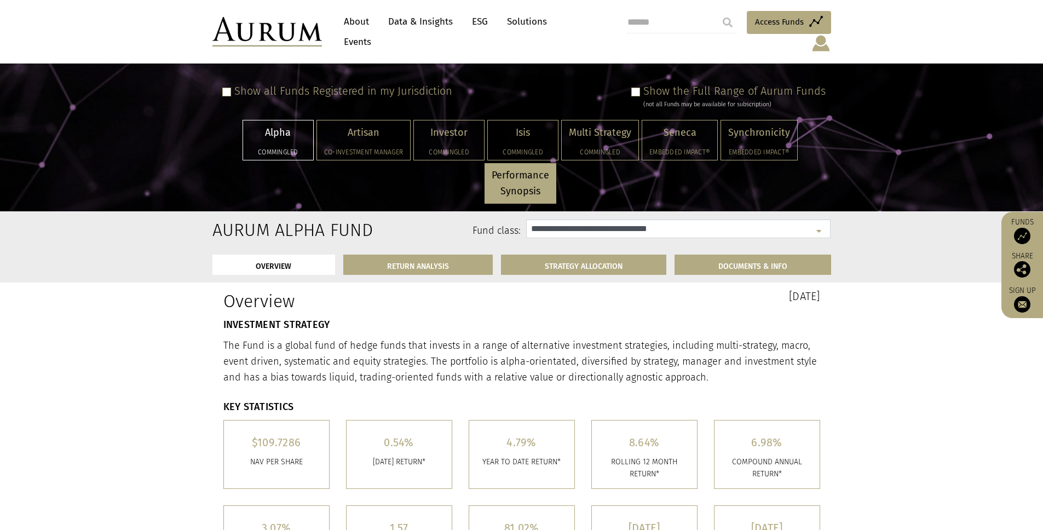
scroll to position [0, 0]
